Goal: Navigation & Orientation: Find specific page/section

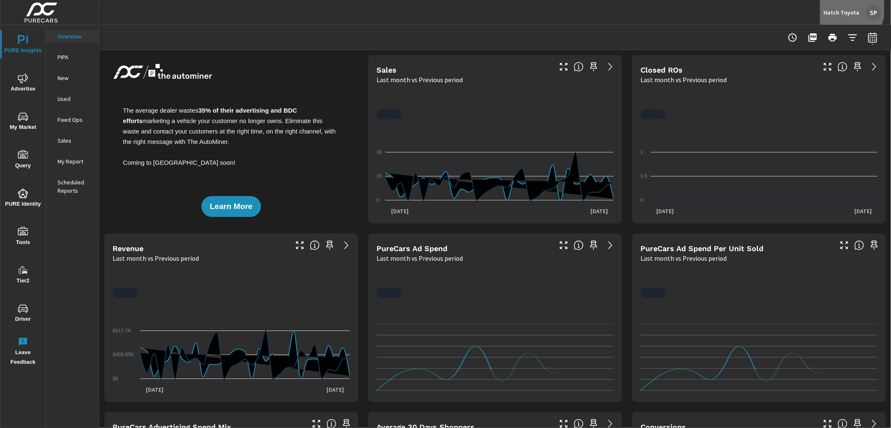
click at [842, 7] on div "Hatch Toyota SP" at bounding box center [853, 12] width 58 height 15
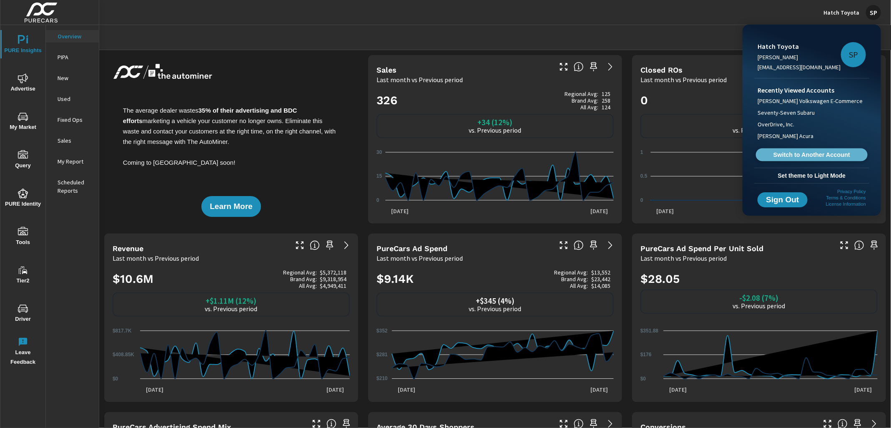
click at [787, 158] on span "Switch to Another Account" at bounding box center [812, 155] width 102 height 8
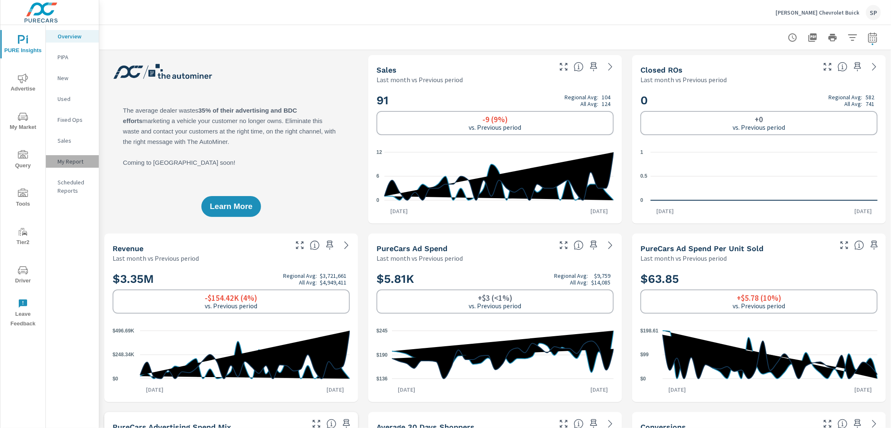
click at [71, 155] on div "My Report" at bounding box center [72, 161] width 53 height 13
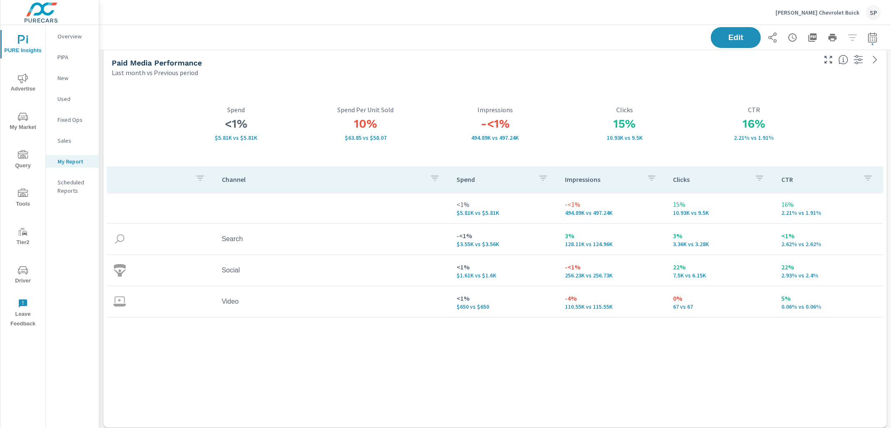
scroll to position [7, 0]
click at [22, 47] on span "PURE Insights" at bounding box center [23, 45] width 40 height 20
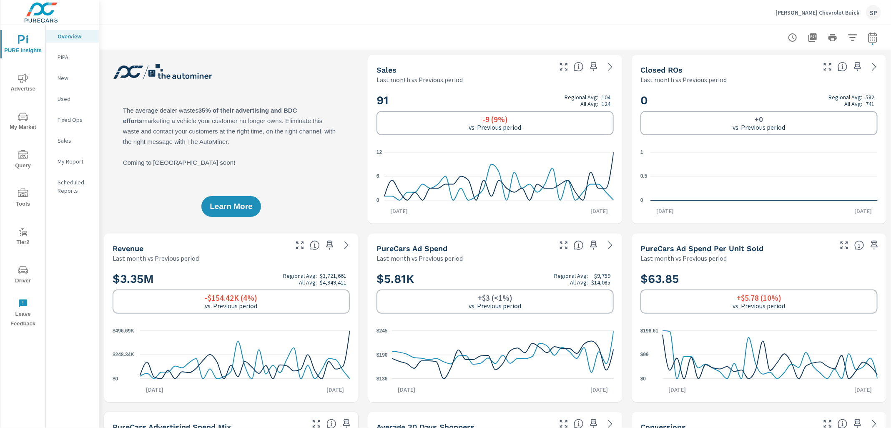
click at [75, 164] on p "My Report" at bounding box center [75, 161] width 35 height 8
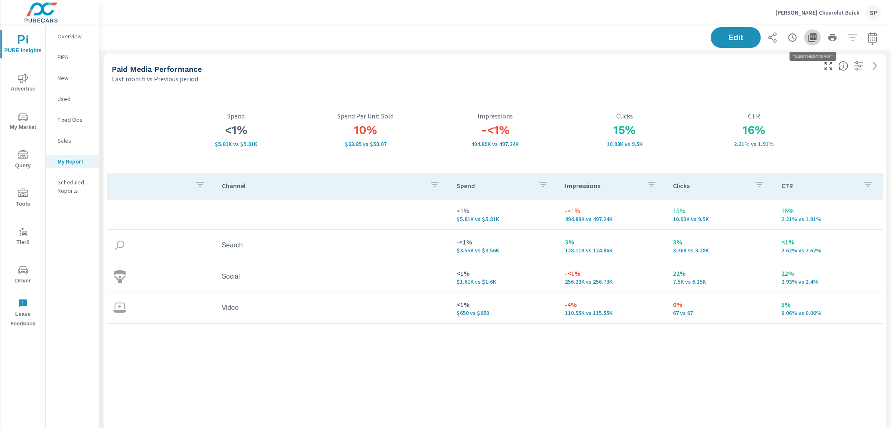
click at [815, 38] on icon "button" at bounding box center [813, 37] width 8 height 8
